Goal: Task Accomplishment & Management: Use online tool/utility

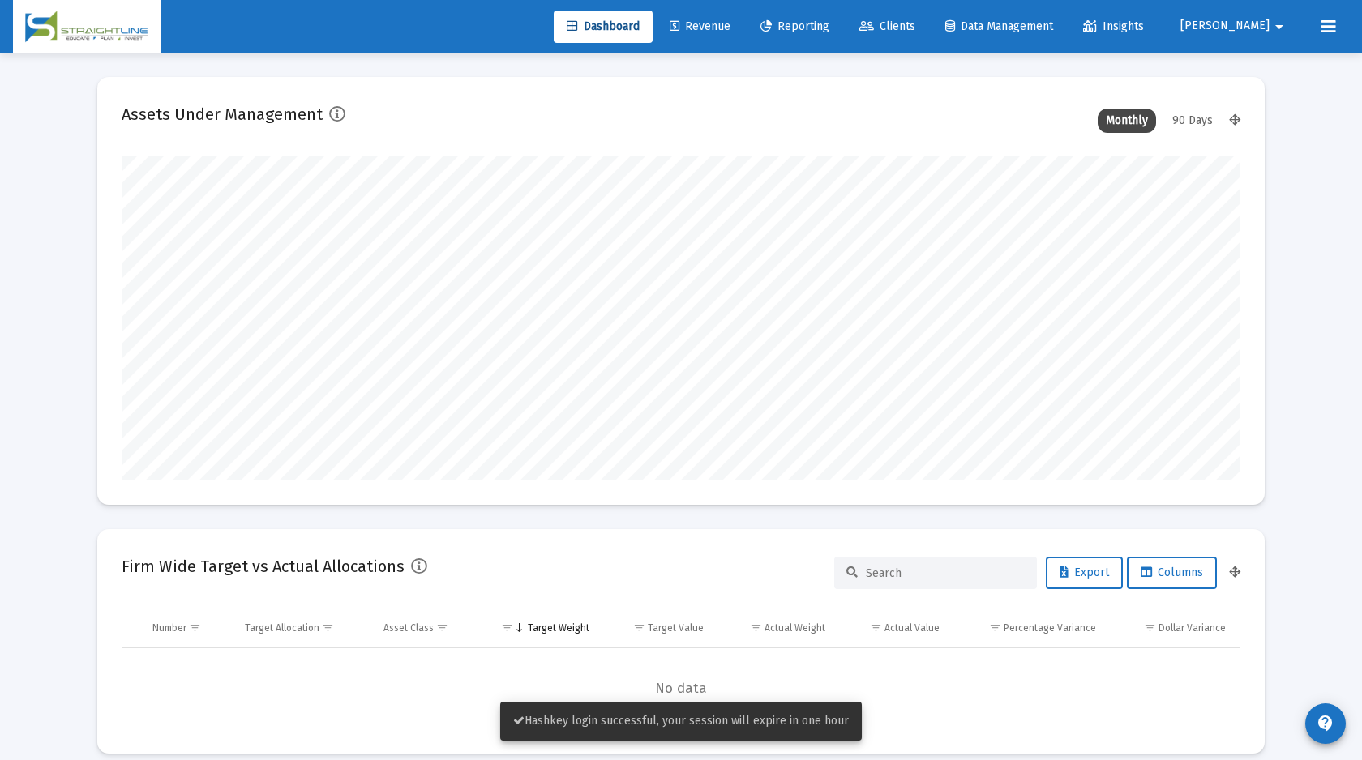
scroll to position [324, 602]
type input "[DATE]"
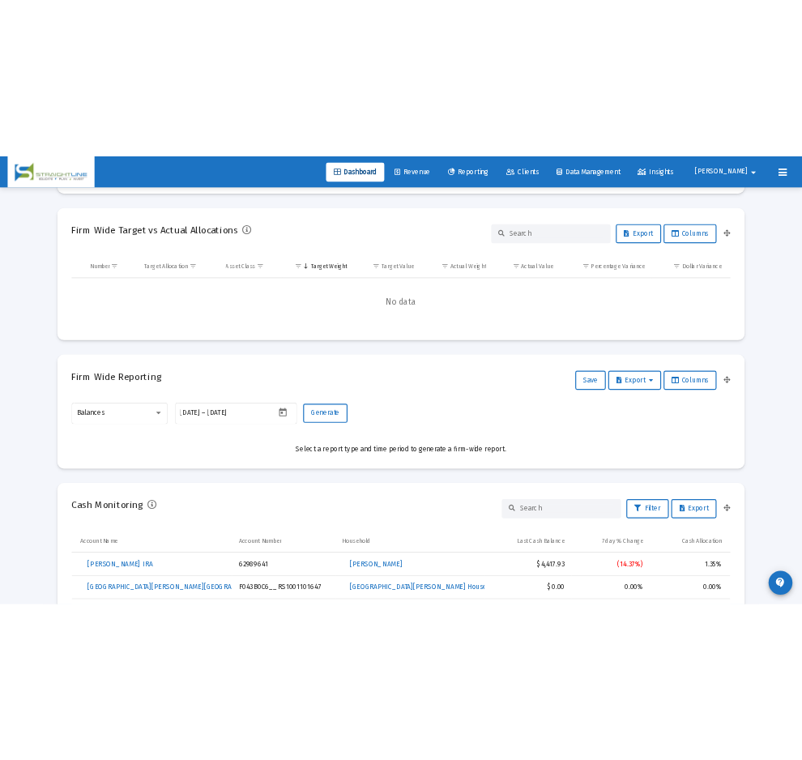
scroll to position [464, 0]
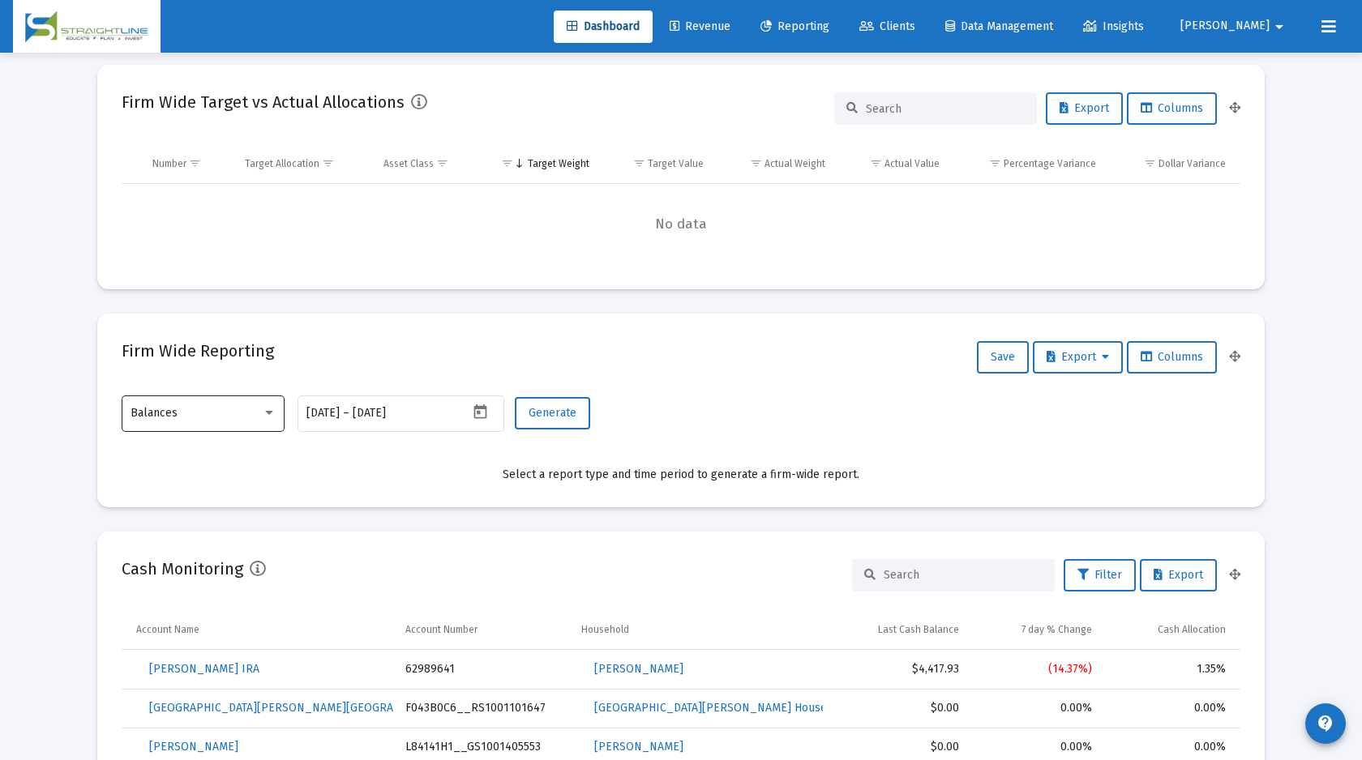
click at [162, 425] on div "Balances" at bounding box center [203, 413] width 146 height 40
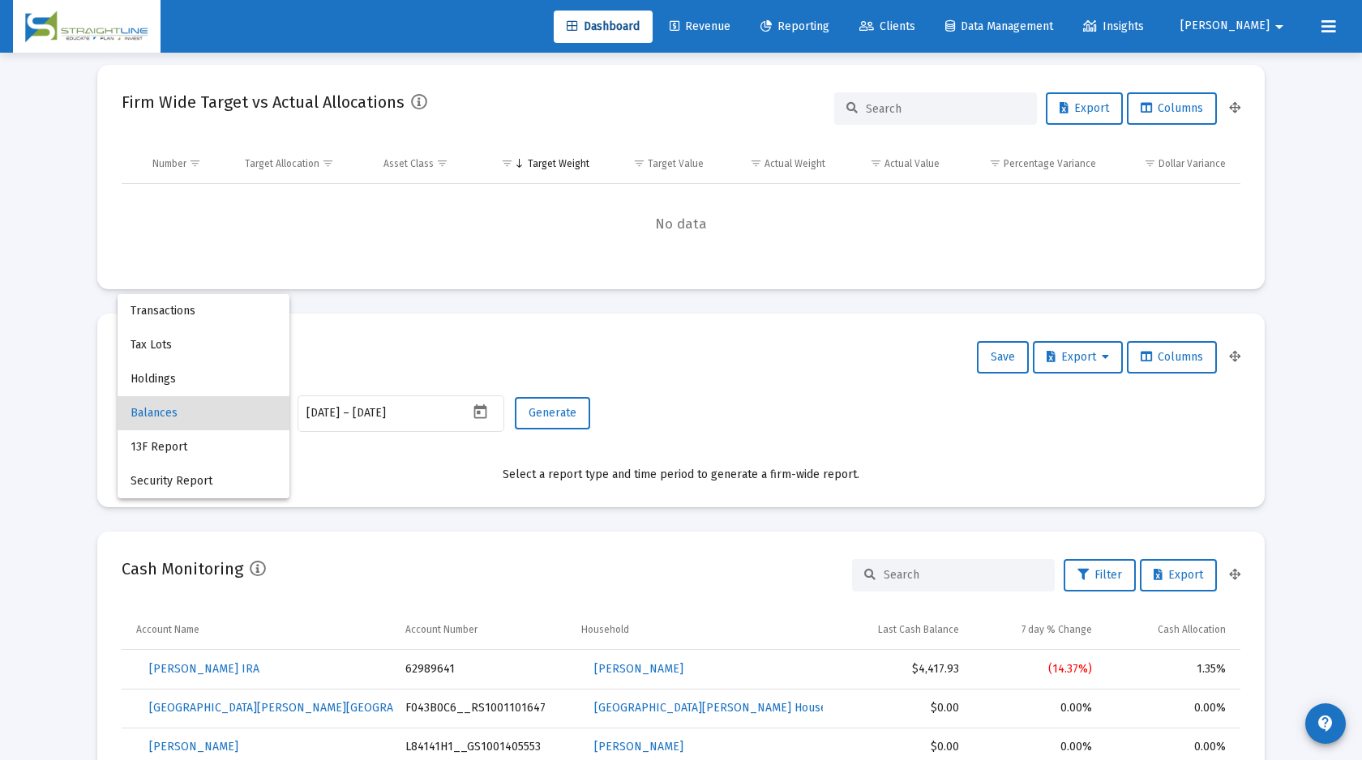
click at [66, 441] on div at bounding box center [681, 380] width 1362 height 760
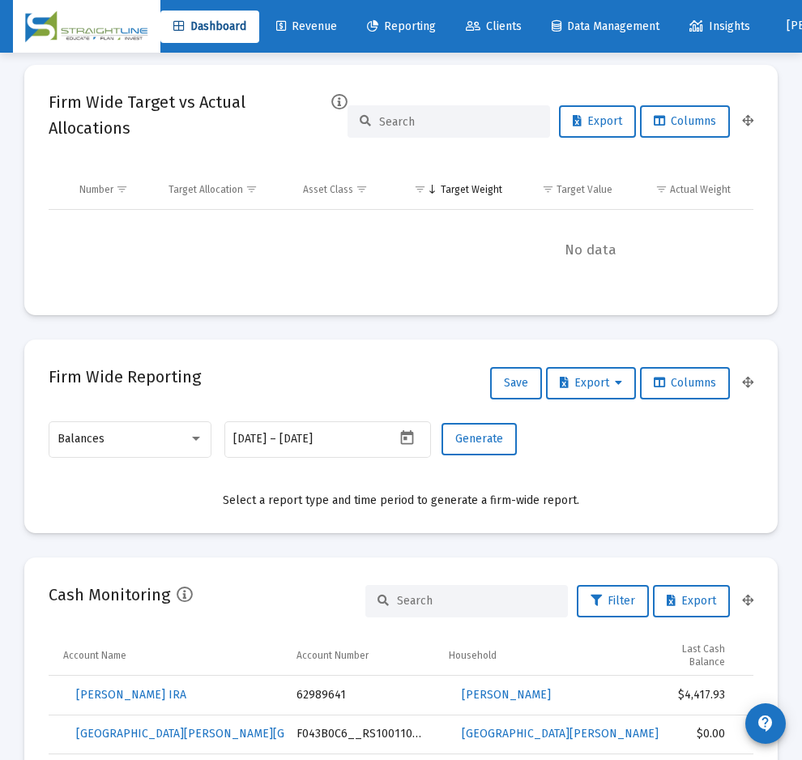
scroll to position [810143, 810079]
click at [190, 444] on div at bounding box center [196, 438] width 15 height 13
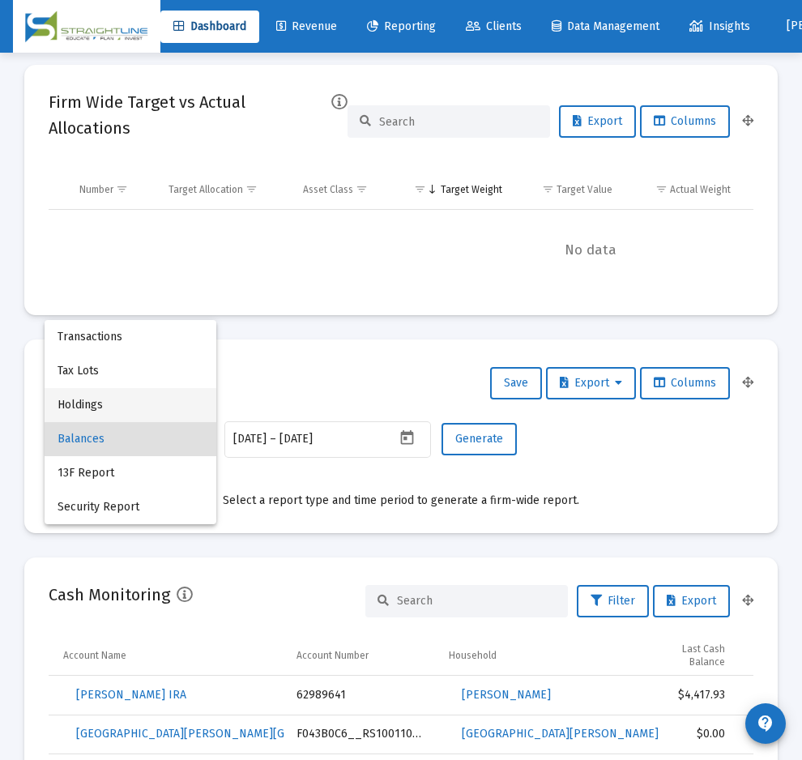
click at [145, 401] on span "Holdings" at bounding box center [131, 405] width 146 height 34
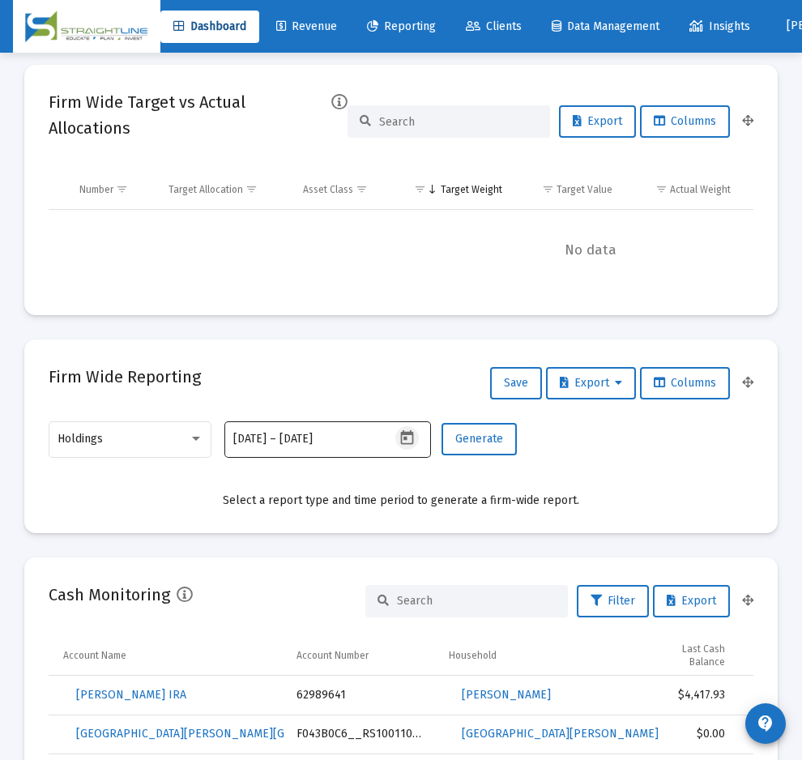
click at [410, 436] on icon "Open calendar" at bounding box center [407, 438] width 17 height 17
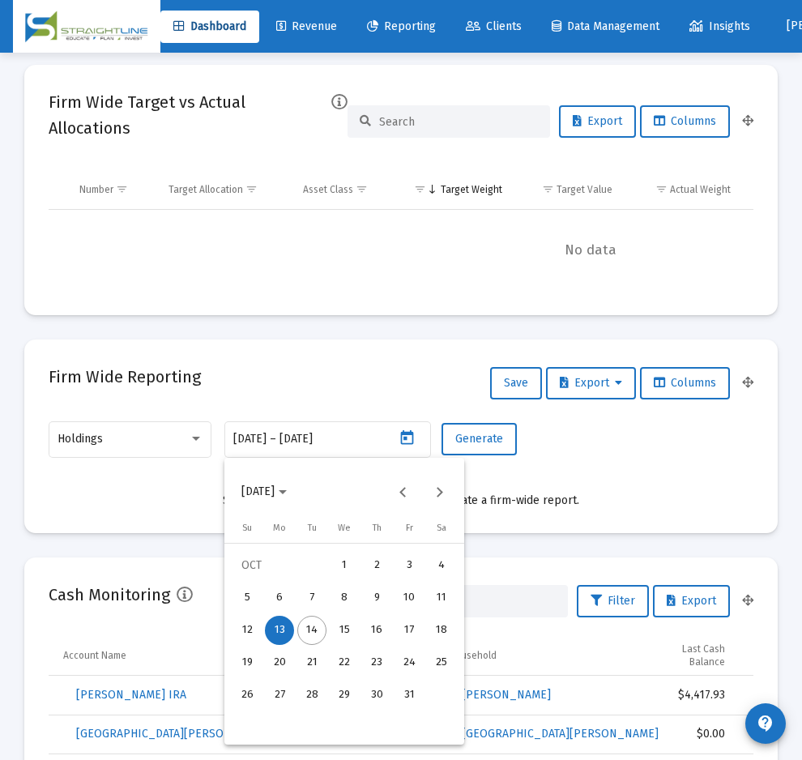
click at [287, 488] on span "[DATE]" at bounding box center [264, 492] width 45 height 14
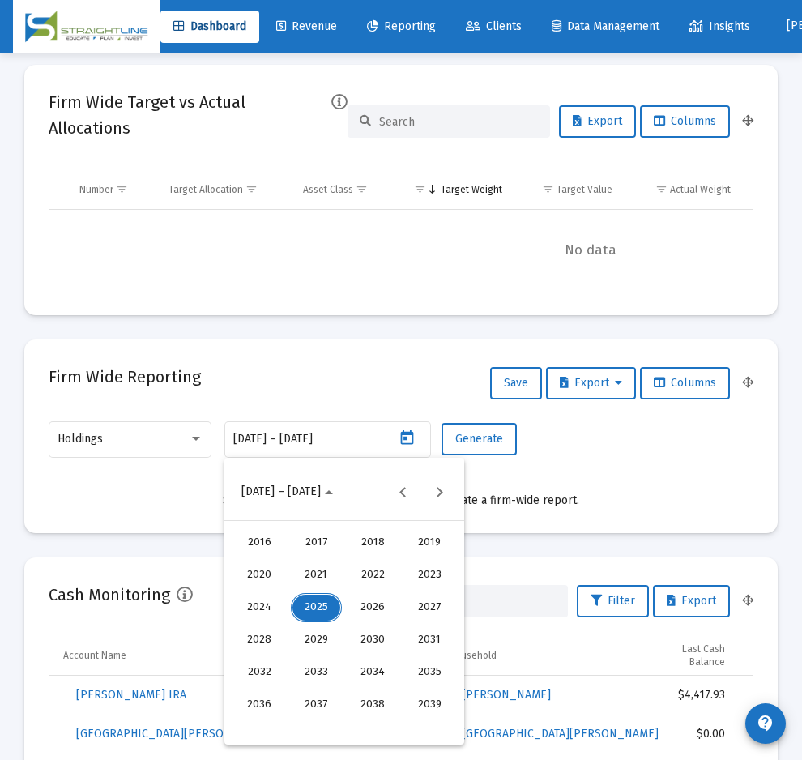
click at [254, 601] on div "2024" at bounding box center [259, 607] width 51 height 29
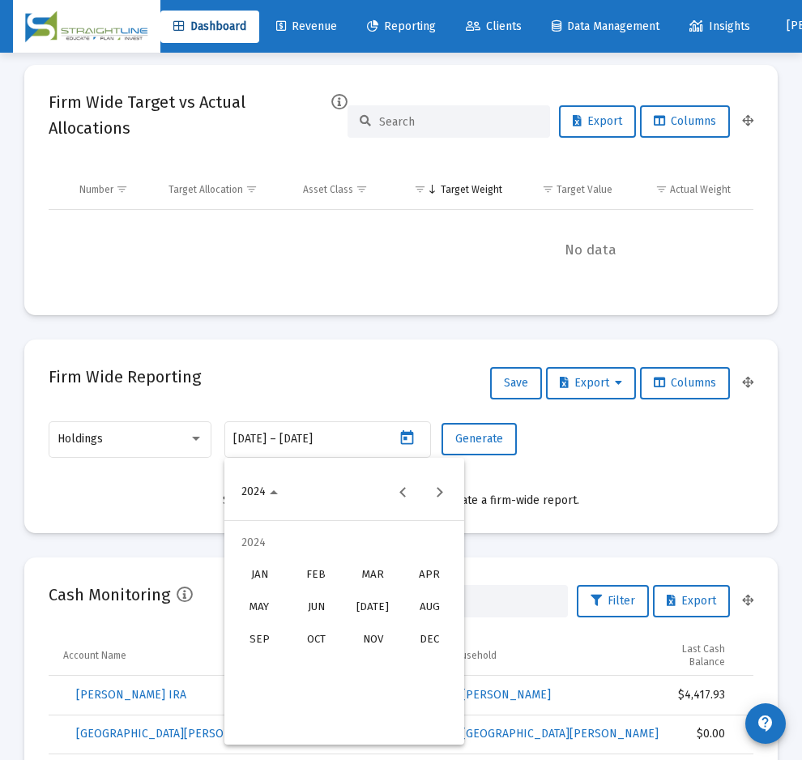
click at [431, 635] on div "DEC" at bounding box center [429, 640] width 51 height 29
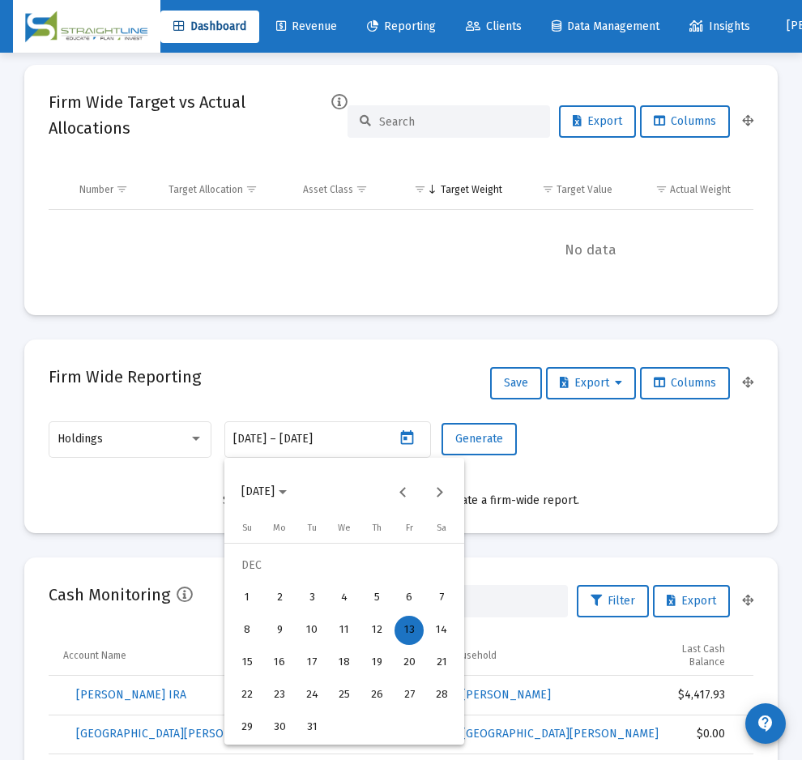
click at [310, 733] on div "31" at bounding box center [311, 727] width 29 height 29
type input "[DATE]"
click at [310, 733] on div "31" at bounding box center [311, 727] width 29 height 29
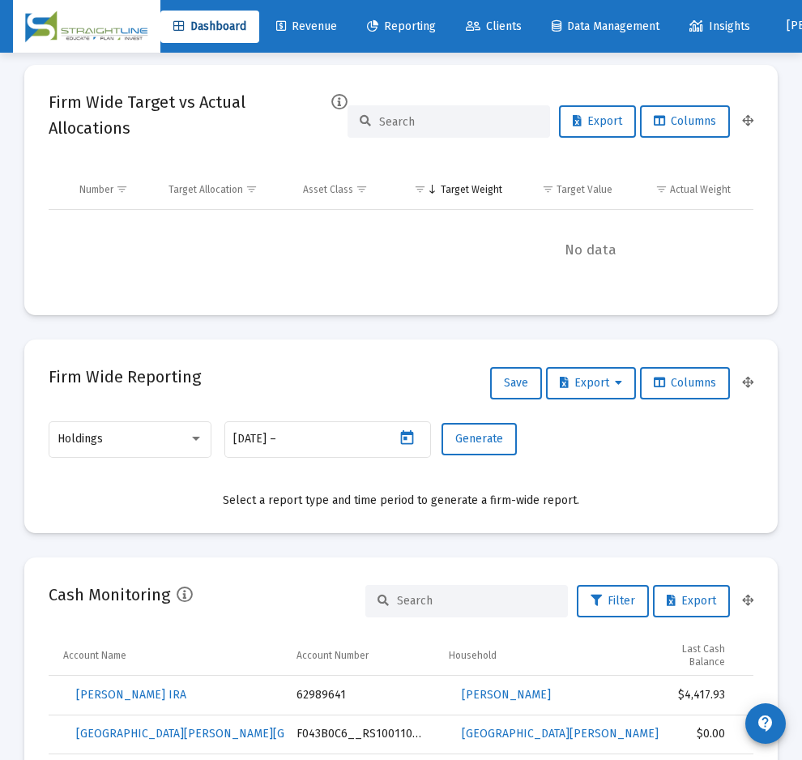
type input "[DATE]"
click at [489, 441] on span "Generate" at bounding box center [479, 439] width 48 height 14
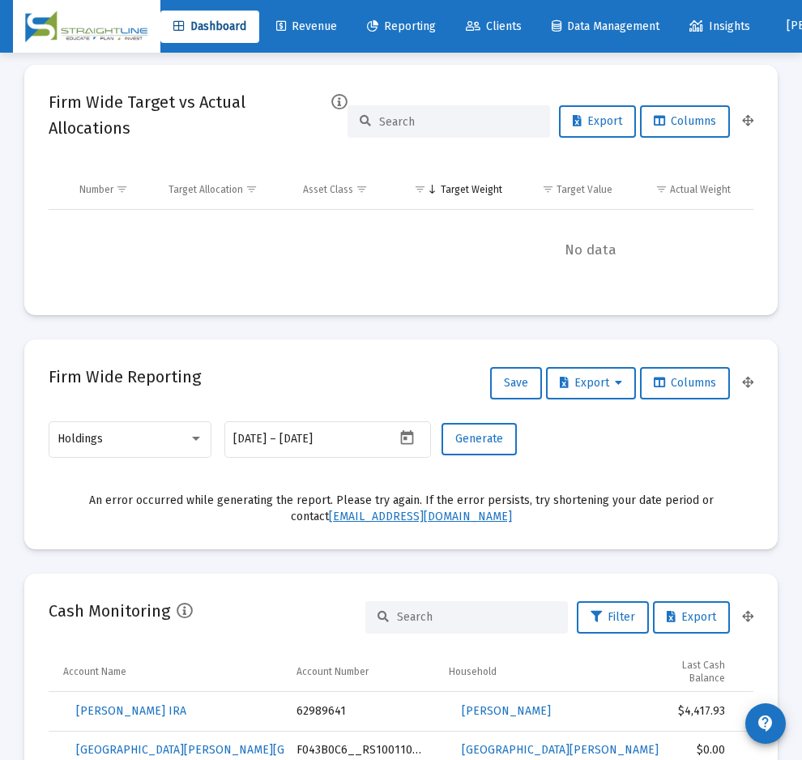
scroll to position [0, 0]
